Goal: Information Seeking & Learning: Learn about a topic

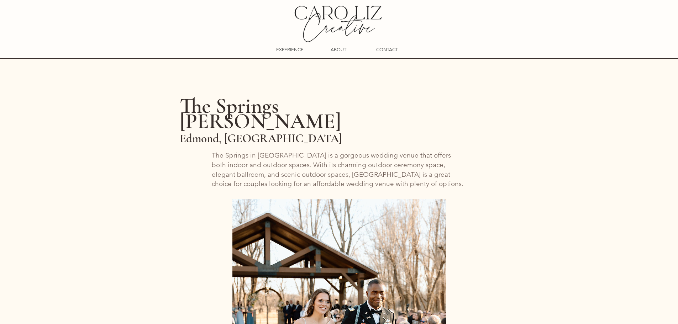
scroll to position [1566, 0]
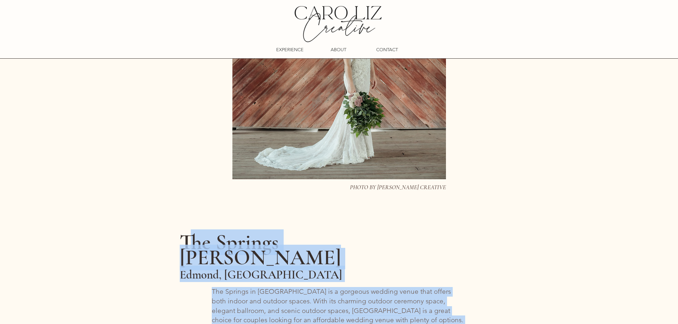
drag, startPoint x: 367, startPoint y: 121, endPoint x: 194, endPoint y: 114, distance: 172.4
click at [194, 114] on div "TOP 6 AFFORDABLE WEDDINGS VENUES IN OKC Planning a wedding can be a stressful a…" at bounding box center [339, 295] width 678 height 3606
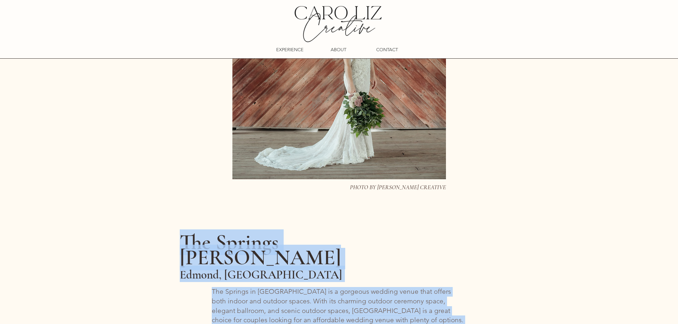
drag, startPoint x: 339, startPoint y: 120, endPoint x: 183, endPoint y: 109, distance: 156.0
click at [183, 109] on div "TOP 6 AFFORDABLE WEDDINGS VENUES IN OKC Planning a wedding can be a stressful a…" at bounding box center [339, 295] width 678 height 3606
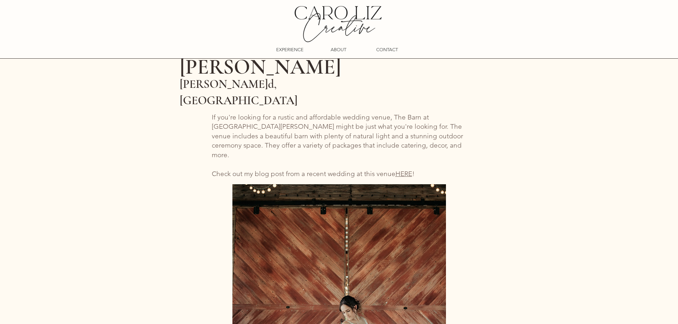
drag, startPoint x: 343, startPoint y: 149, endPoint x: 236, endPoint y: 135, distance: 108.0
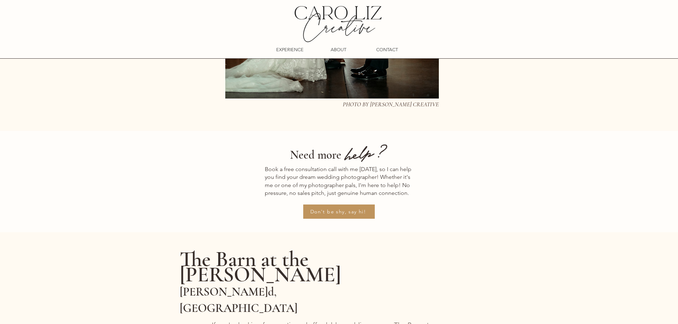
scroll to position [1068, 0]
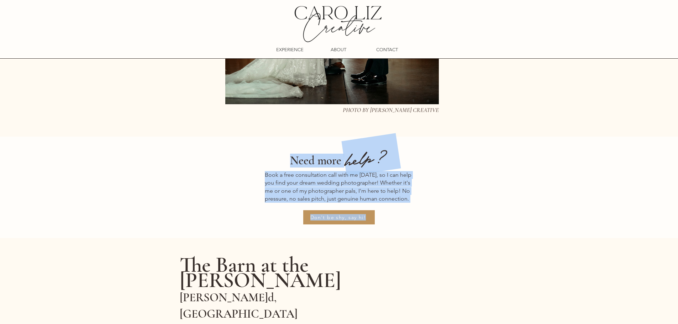
drag, startPoint x: 303, startPoint y: 140, endPoint x: 268, endPoint y: 164, distance: 42.0
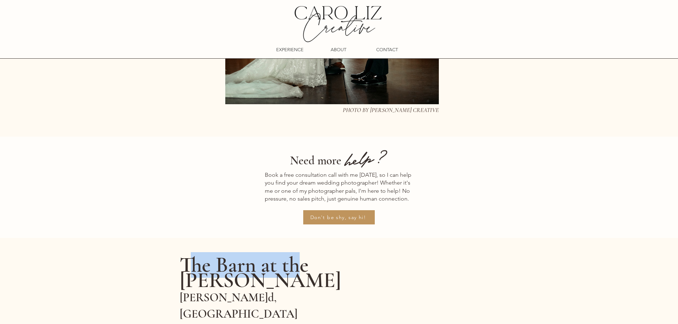
drag, startPoint x: 289, startPoint y: 190, endPoint x: 271, endPoint y: 185, distance: 18.8
click at [195, 252] on span "The Barn at the [PERSON_NAME]" at bounding box center [260, 272] width 161 height 41
drag, startPoint x: 376, startPoint y: 182, endPoint x: 183, endPoint y: 171, distance: 193.6
click at [183, 258] on h2 "The Barn at the [PERSON_NAME][GEOGRAPHIC_DATA], [GEOGRAPHIC_DATA]" at bounding box center [287, 289] width 214 height 63
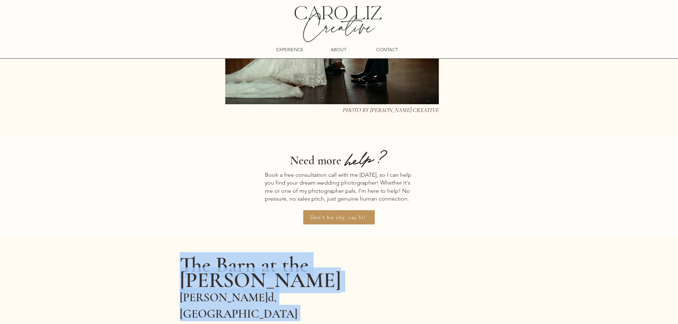
drag, startPoint x: 307, startPoint y: 211, endPoint x: 183, endPoint y: 184, distance: 127.4
drag, startPoint x: 357, startPoint y: 242, endPoint x: 176, endPoint y: 176, distance: 193.3
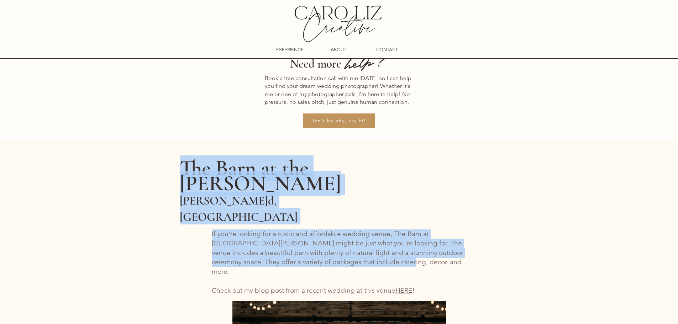
scroll to position [1175, 0]
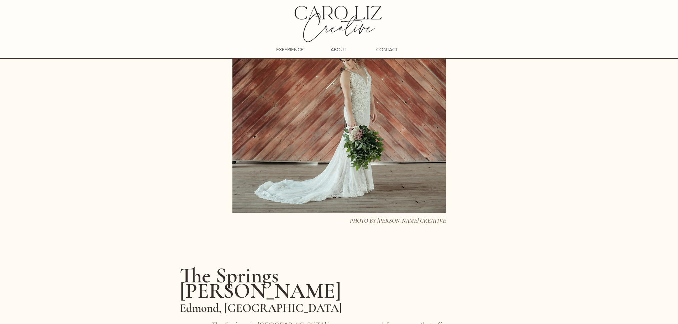
scroll to position [1531, 0]
